Goal: Transaction & Acquisition: Purchase product/service

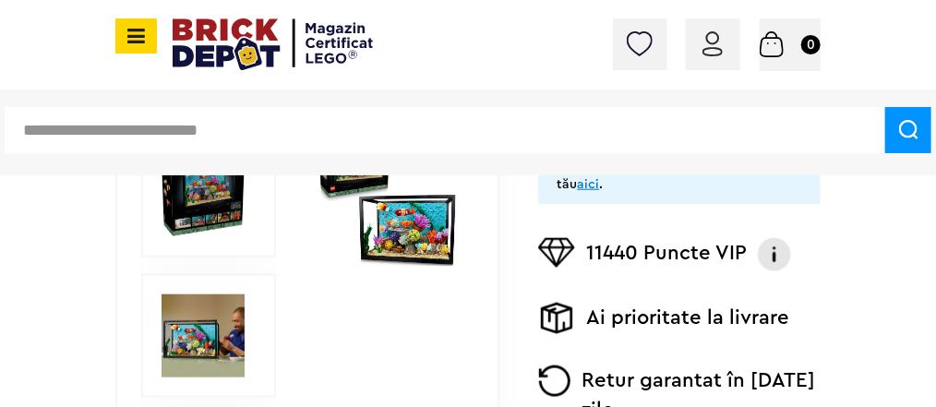
scroll to position [591, 0]
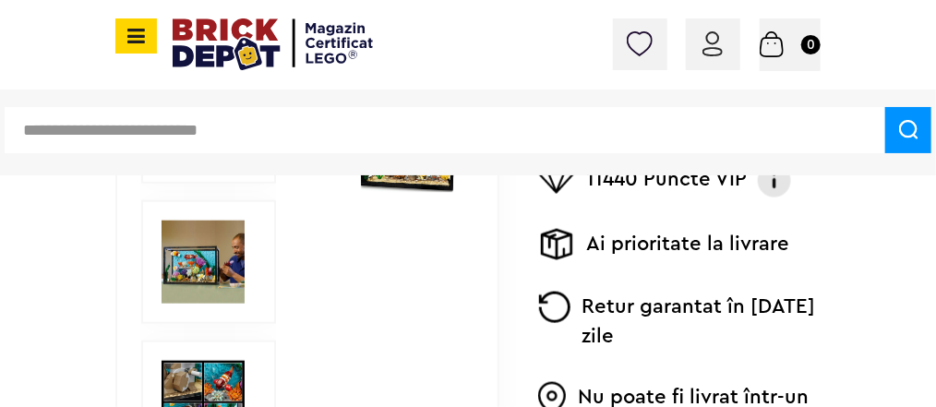
click at [226, 256] on img at bounding box center [203, 262] width 83 height 83
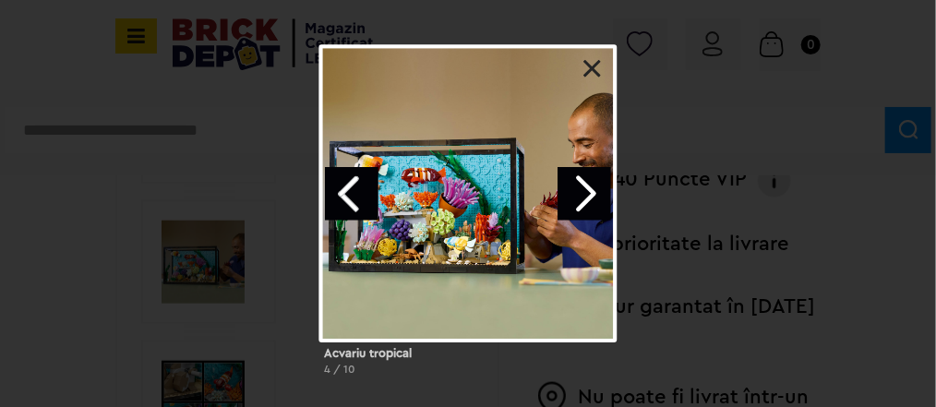
click at [586, 196] on link "Next image" at bounding box center [585, 194] width 54 height 54
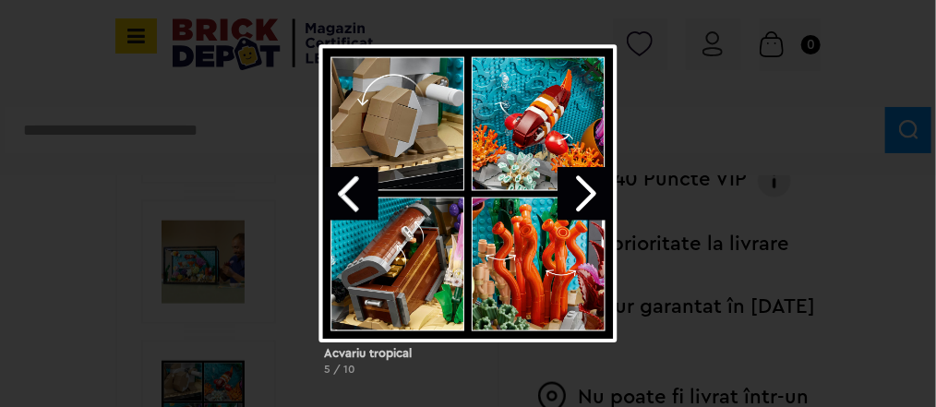
click at [588, 198] on div at bounding box center [468, 194] width 296 height 296
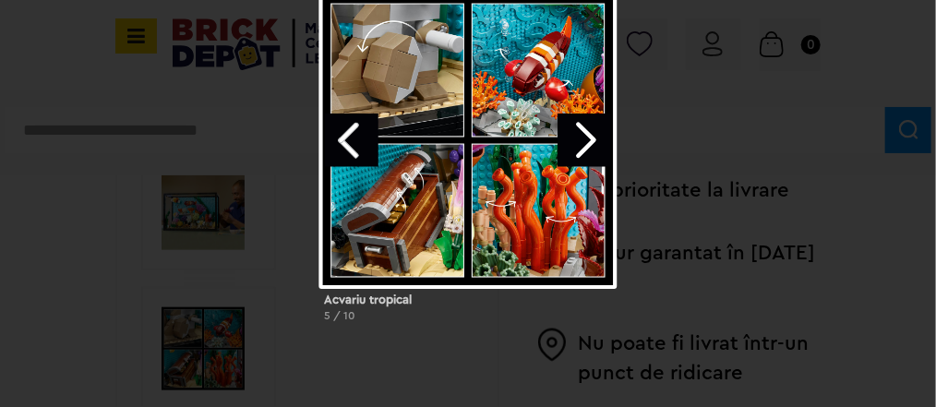
scroll to position [665, 0]
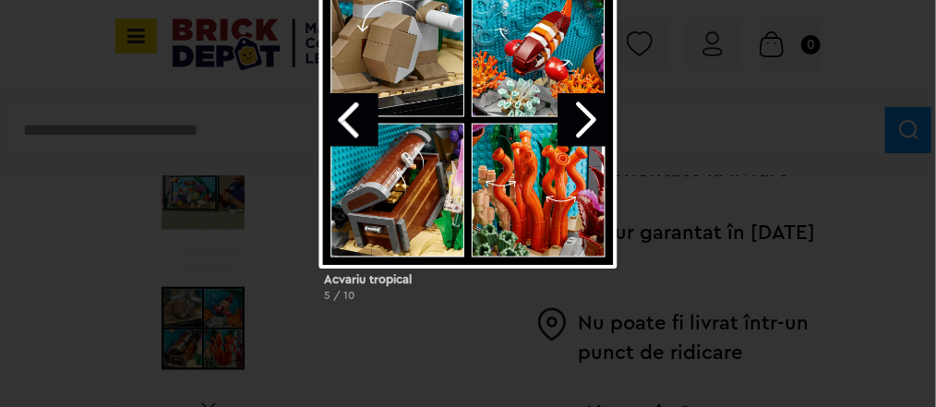
click at [595, 97] on link "Next image" at bounding box center [585, 120] width 54 height 54
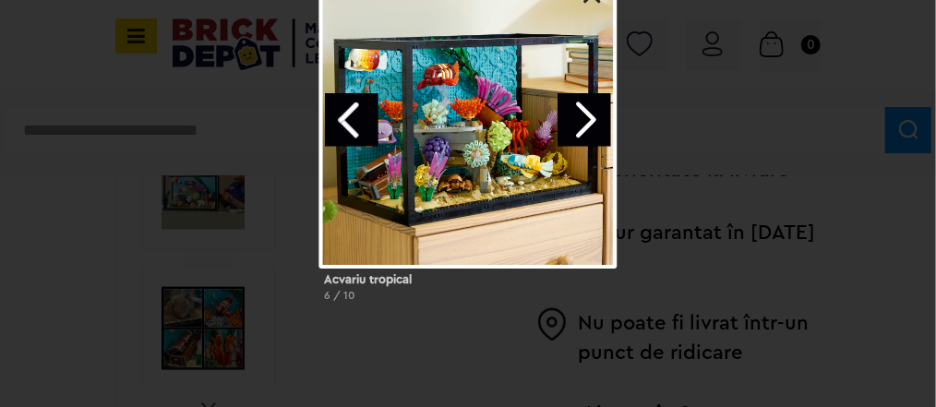
click at [586, 121] on link "Next image" at bounding box center [585, 120] width 54 height 54
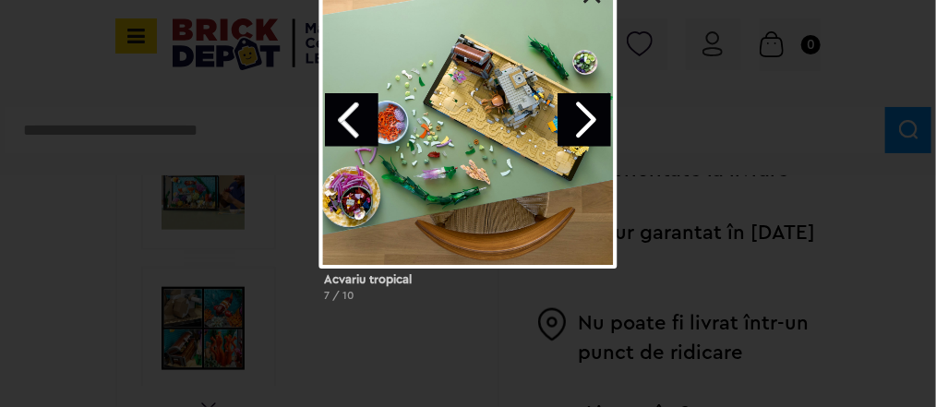
click at [595, 124] on link "Next image" at bounding box center [585, 120] width 54 height 54
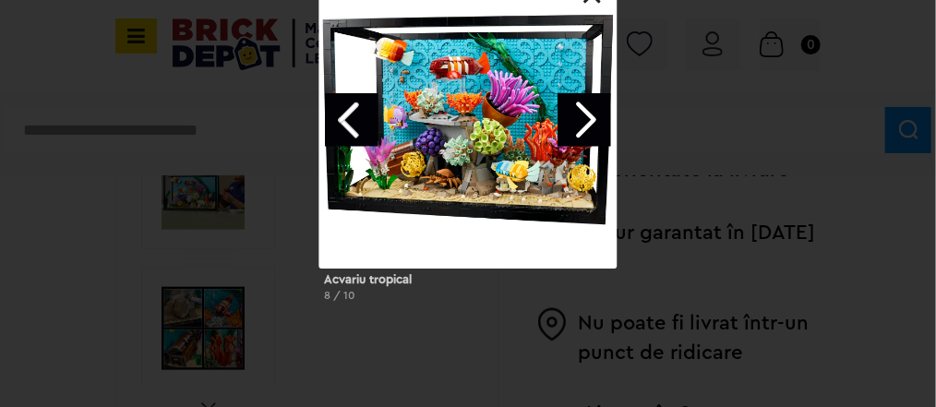
click at [587, 121] on link "Next image" at bounding box center [585, 120] width 54 height 54
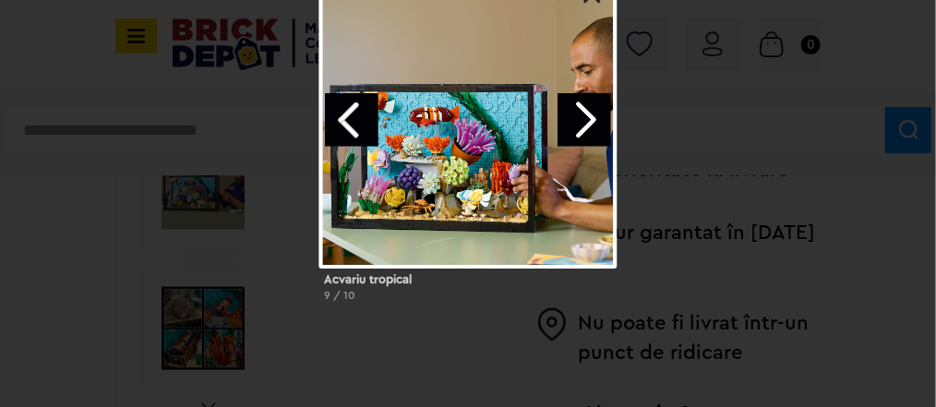
click at [571, 121] on link "Next image" at bounding box center [585, 120] width 54 height 54
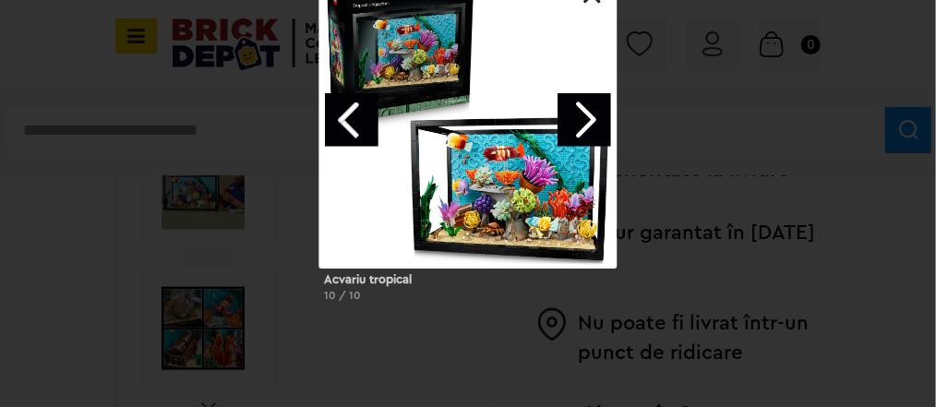
click at [573, 117] on link "Next image" at bounding box center [585, 120] width 54 height 54
click at [578, 116] on link "Next image" at bounding box center [585, 120] width 54 height 54
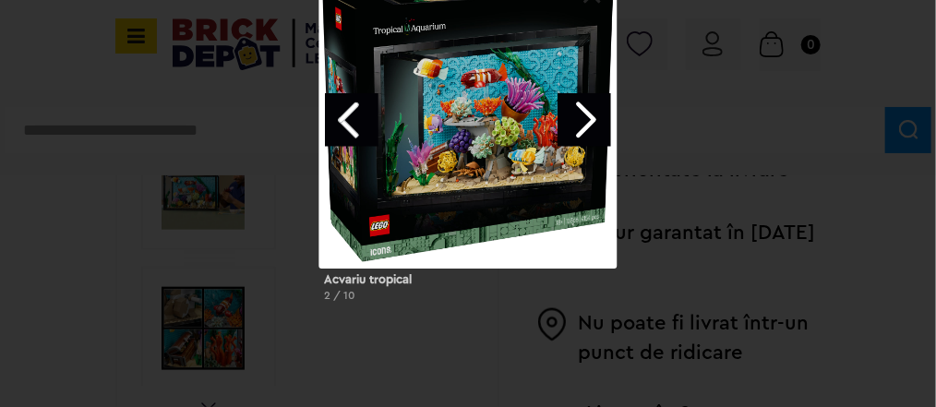
click at [579, 121] on link "Next image" at bounding box center [585, 120] width 54 height 54
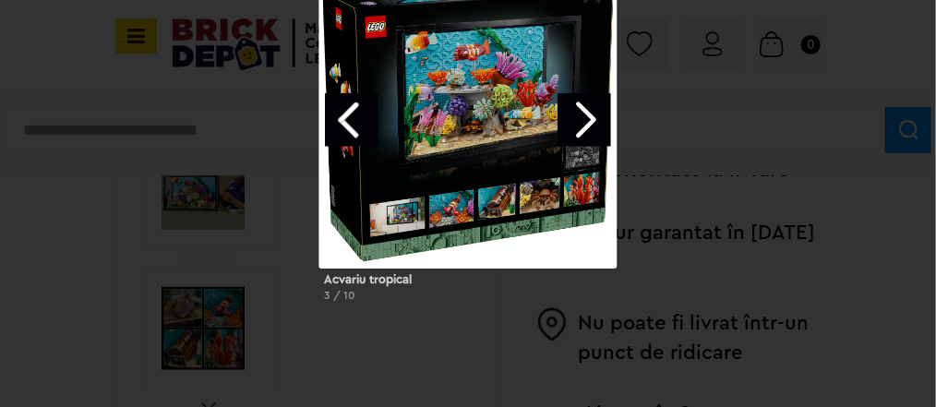
click at [574, 122] on link "Next image" at bounding box center [585, 120] width 54 height 54
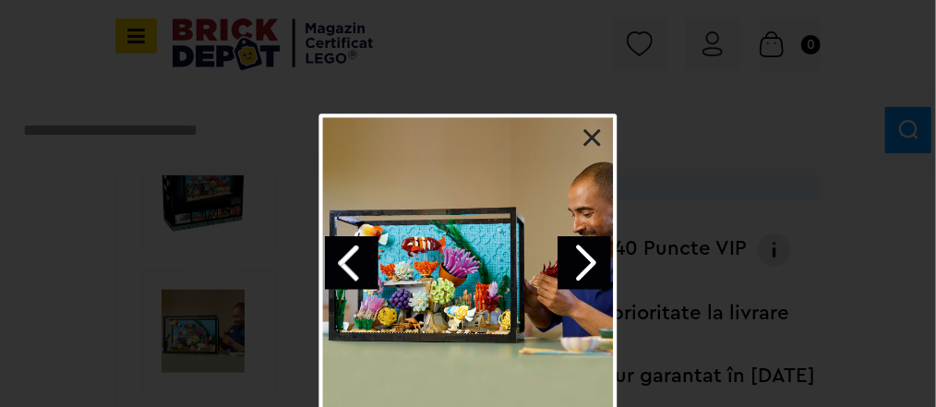
scroll to position [517, 0]
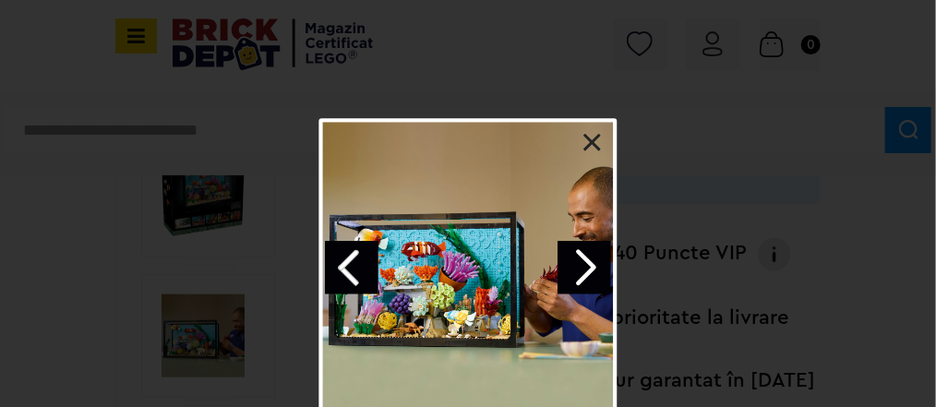
click at [588, 130] on div at bounding box center [468, 268] width 296 height 296
drag, startPoint x: 586, startPoint y: 141, endPoint x: 671, endPoint y: 150, distance: 85.3
click at [585, 141] on link at bounding box center [592, 143] width 18 height 18
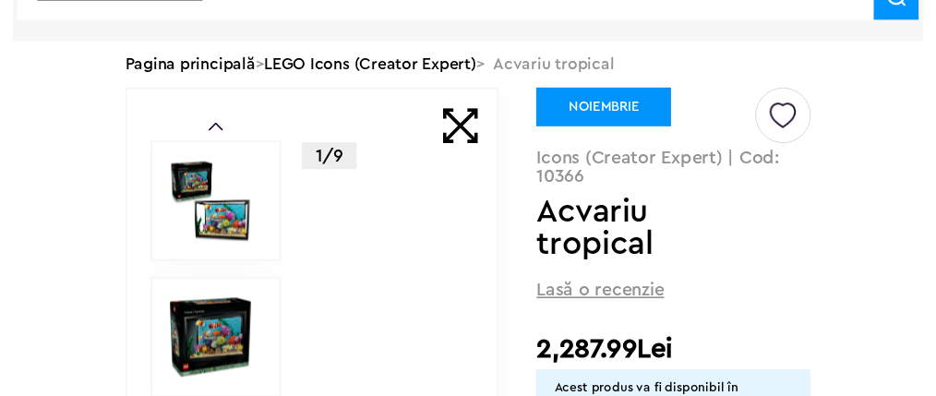
scroll to position [0, 0]
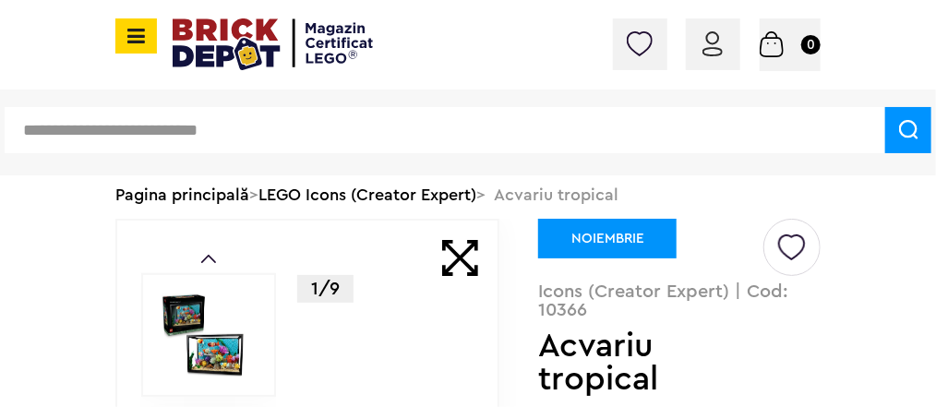
scroll to position [295, 0]
